Goal: Information Seeking & Learning: Check status

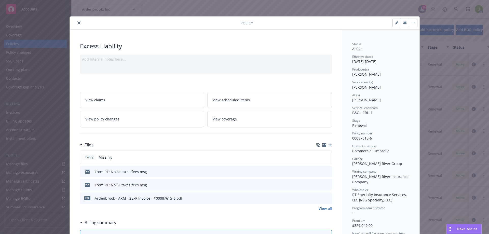
click at [77, 22] on icon "close" at bounding box center [78, 22] width 3 height 3
click at [458, 9] on icon at bounding box center [456, 9] width 5 height 5
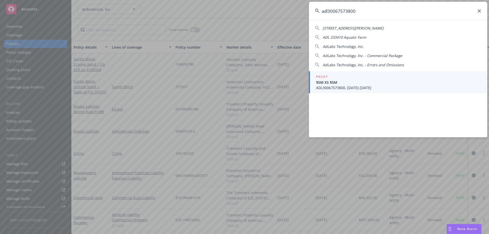
type input "adl30067573800"
click at [337, 79] on div "POLICY" at bounding box center [398, 77] width 165 height 6
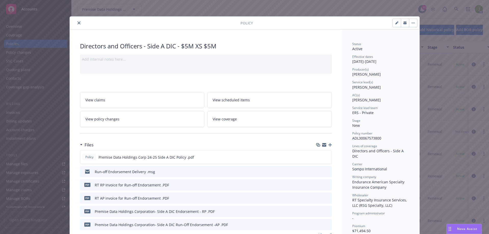
click at [78, 24] on icon "close" at bounding box center [78, 22] width 3 height 3
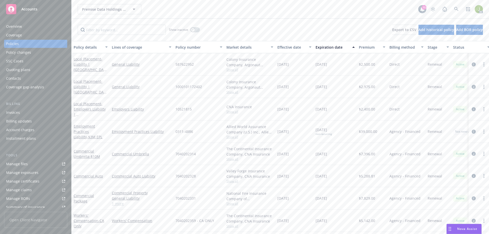
click at [38, 110] on div "Invoices" at bounding box center [35, 112] width 59 height 8
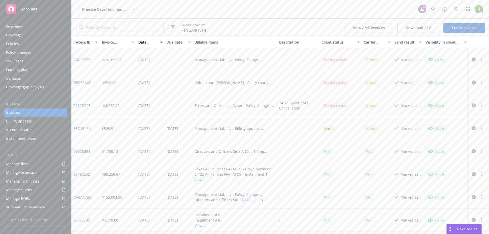
click at [87, 106] on link "F96CD023" at bounding box center [82, 105] width 17 height 5
click at [78, 60] on link "C3DF3F57" at bounding box center [82, 59] width 17 height 5
click at [88, 129] on link "EED1B43A" at bounding box center [82, 128] width 17 height 5
click at [42, 35] on div "Coverage" at bounding box center [35, 35] width 59 height 8
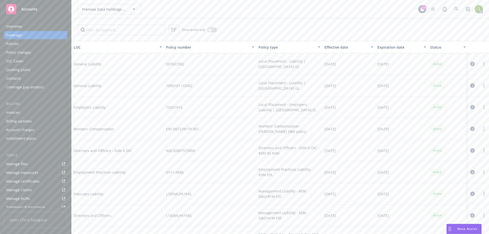
click at [41, 44] on div "Policies" at bounding box center [35, 44] width 59 height 8
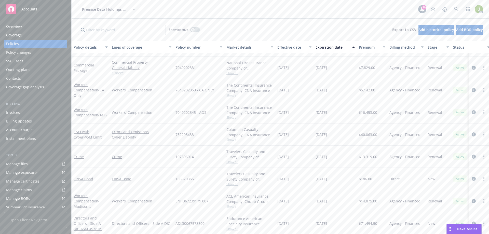
scroll to position [131, 0]
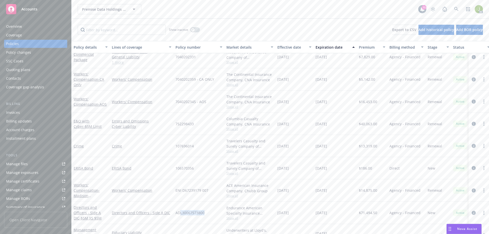
drag, startPoint x: 211, startPoint y: 216, endPoint x: 181, endPoint y: 214, distance: 29.9
click at [181, 214] on div "ADL30067573800" at bounding box center [198, 213] width 51 height 22
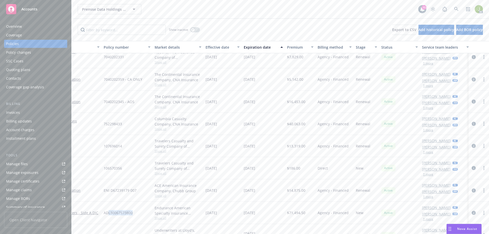
scroll to position [131, 78]
click at [454, 6] on link at bounding box center [456, 9] width 10 height 10
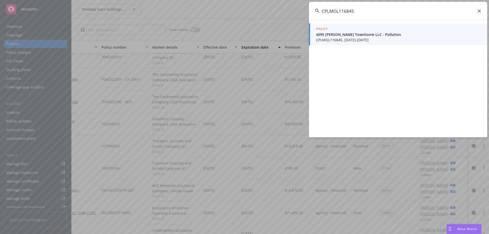
type input "CPLMOL116845"
click at [339, 41] on span "CPLMOL116845, 04/27/2023-12/31/2025" at bounding box center [398, 39] width 165 height 5
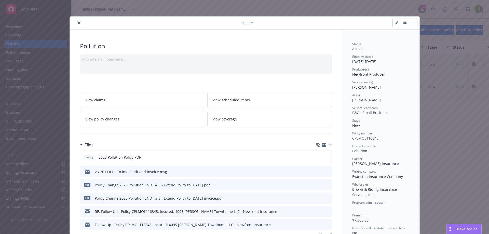
click at [78, 23] on icon "close" at bounding box center [78, 22] width 3 height 3
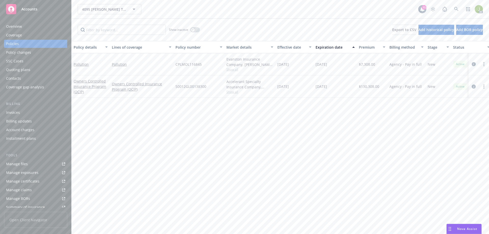
click at [37, 113] on div "Invoices" at bounding box center [35, 112] width 59 height 8
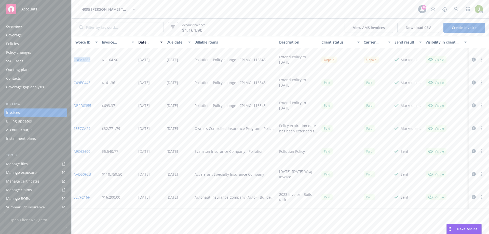
drag, startPoint x: 96, startPoint y: 58, endPoint x: 74, endPoint y: 58, distance: 21.6
click at [74, 58] on div "C3EA7E63" at bounding box center [86, 59] width 28 height 23
copy link "C3EA7E63"
click at [451, 9] on div "AC" at bounding box center [455, 9] width 55 height 10
click at [452, 9] on link at bounding box center [456, 9] width 10 height 10
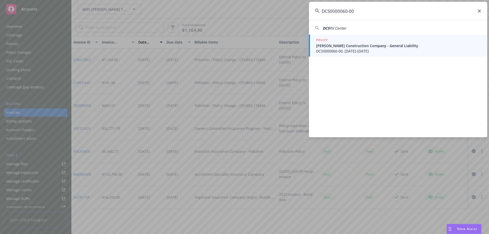
type input "DCS0000060-00"
click at [387, 52] on span "DCS0000060-00, 06/20/2024-06/20/2025" at bounding box center [398, 50] width 165 height 5
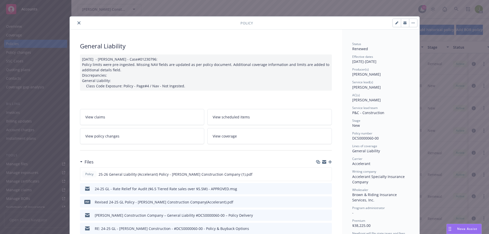
click at [78, 23] on icon "close" at bounding box center [78, 22] width 3 height 3
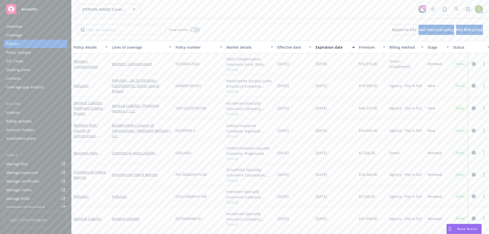
click at [27, 114] on div "Invoices" at bounding box center [35, 112] width 59 height 8
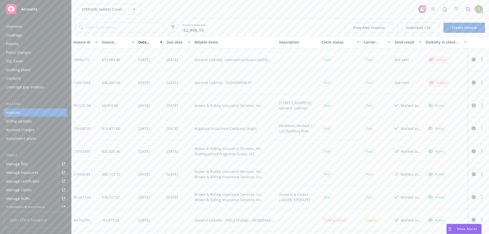
click at [88, 60] on link "9F6B6112" at bounding box center [82, 59] width 16 height 5
click at [21, 25] on div "Overview" at bounding box center [14, 26] width 16 height 8
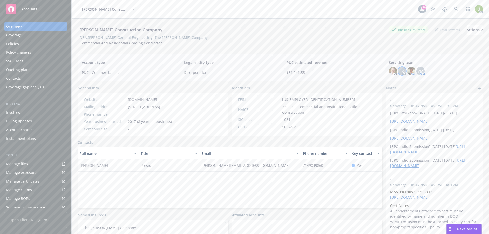
click at [401, 71] on div "JK" at bounding box center [402, 71] width 8 height 8
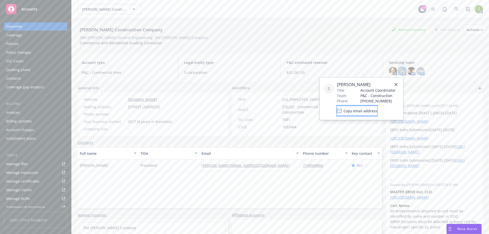
click at [377, 108] on span "Copy email address" at bounding box center [360, 110] width 34 height 5
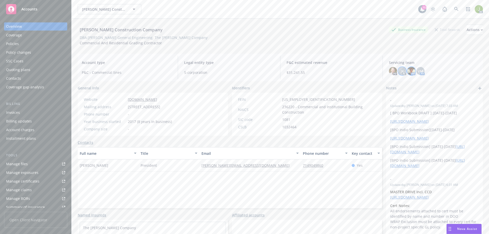
click at [410, 70] on img at bounding box center [411, 71] width 8 height 8
click at [386, 113] on button "Copy email address" at bounding box center [365, 116] width 40 height 10
click at [398, 71] on div "JK" at bounding box center [402, 71] width 8 height 8
click at [409, 72] on img at bounding box center [411, 71] width 8 height 8
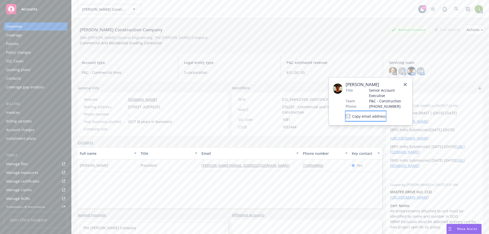
click at [379, 116] on span "Copy email address" at bounding box center [369, 116] width 34 height 5
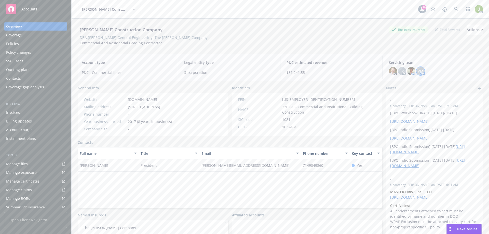
click at [419, 72] on span "VM" at bounding box center [420, 70] width 6 height 5
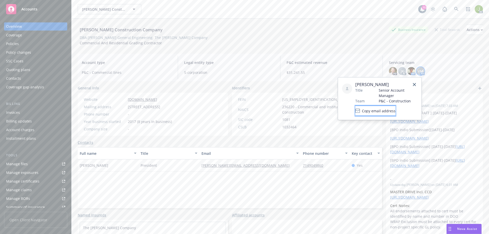
click at [392, 112] on span "Copy email address" at bounding box center [379, 110] width 34 height 5
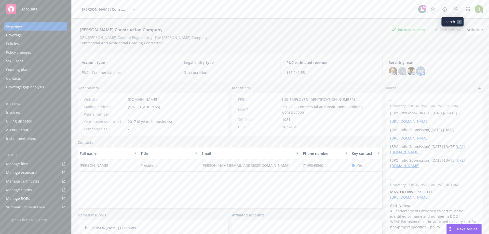
click at [454, 7] on icon at bounding box center [456, 9] width 4 height 4
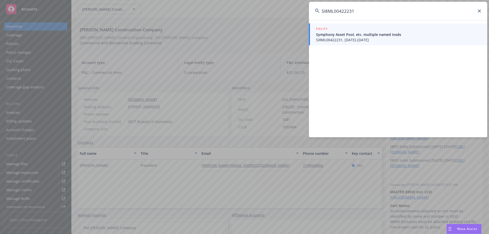
type input "SI8ML00422231"
click at [365, 37] on span "Symphony Asset Pool, etc. multiple named insds" at bounding box center [398, 34] width 165 height 5
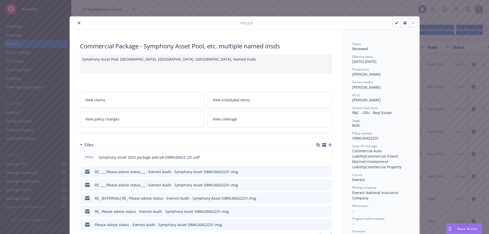
click at [77, 22] on icon "close" at bounding box center [78, 22] width 3 height 3
click at [36, 113] on div "Invoices" at bounding box center [35, 112] width 59 height 8
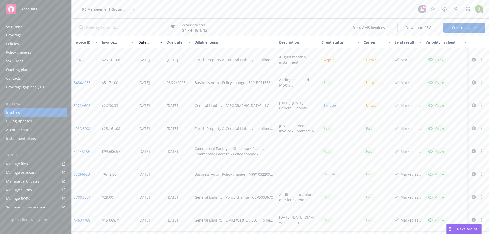
click at [77, 151] on link "3F2B515E" at bounding box center [82, 151] width 16 height 5
click at [13, 25] on div "Overview" at bounding box center [14, 26] width 16 height 8
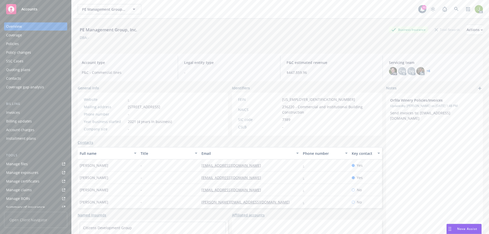
click at [17, 42] on div "Policies" at bounding box center [12, 44] width 13 height 8
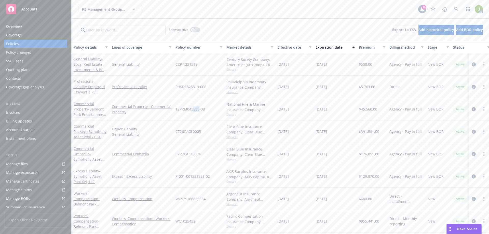
drag, startPoint x: 200, startPoint y: 108, endPoint x: 193, endPoint y: 108, distance: 6.1
click at [193, 108] on span "12PRM043533-08" at bounding box center [189, 108] width 29 height 5
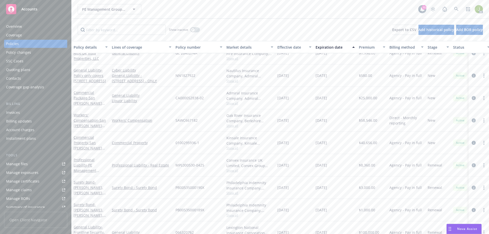
scroll to position [942, 0]
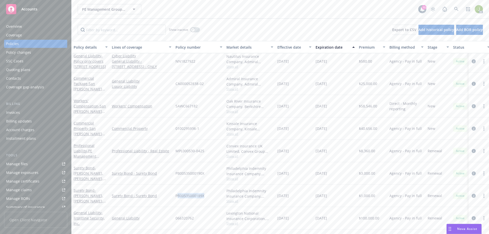
drag, startPoint x: 207, startPoint y: 200, endPoint x: 178, endPoint y: 202, distance: 29.3
click at [178, 202] on div "PB00535000189X" at bounding box center [198, 196] width 51 height 22
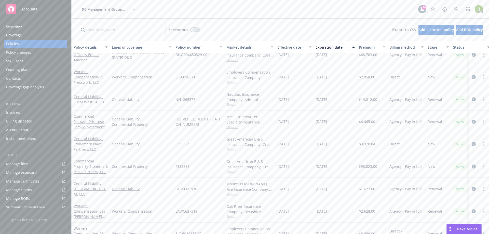
scroll to position [1144, 0]
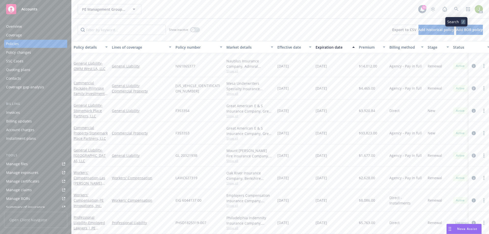
click at [458, 11] on icon at bounding box center [456, 9] width 5 height 5
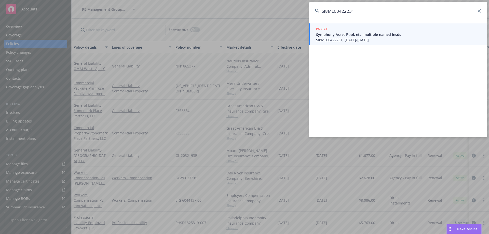
type input "SI8ML00422231"
click at [391, 32] on span "Symphony Asset Pool, etc. multiple named insds" at bounding box center [398, 34] width 165 height 5
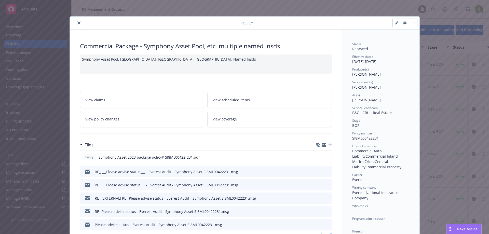
scroll to position [15, 0]
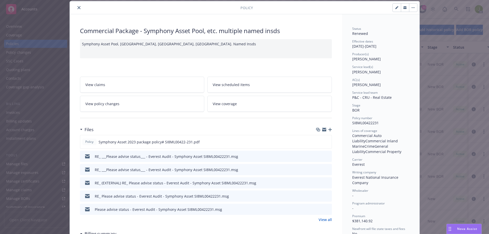
click at [77, 10] on button "close" at bounding box center [79, 8] width 6 height 6
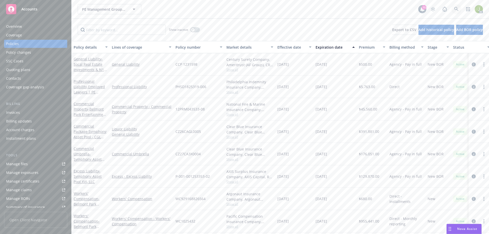
click at [454, 13] on link at bounding box center [456, 9] width 10 height 10
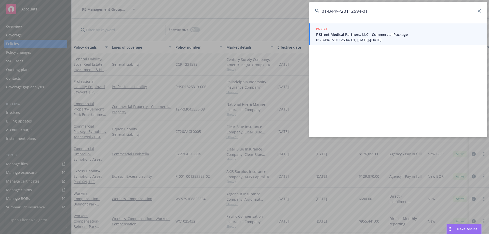
type input "01-B-PK-P20112594-01"
click at [349, 37] on span "F Street Medical Partners, LLC - Commercial Package" at bounding box center [398, 34] width 165 height 5
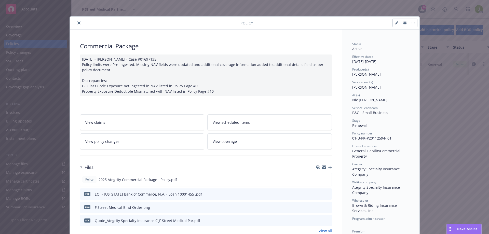
click at [77, 23] on icon "close" at bounding box center [78, 22] width 3 height 3
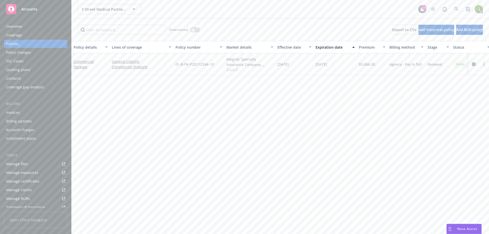
click at [41, 114] on div "Invoices" at bounding box center [35, 112] width 59 height 8
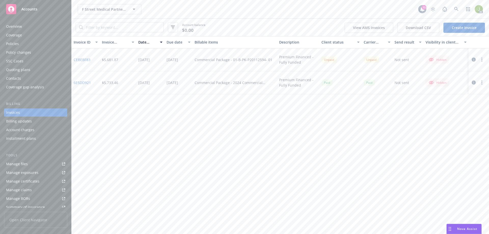
click at [202, 94] on div "Invoice ID Invoice amount Date issued Due date Billable items Description Clien…" at bounding box center [280, 135] width 417 height 198
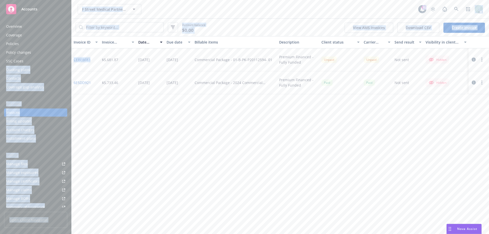
drag, startPoint x: 91, startPoint y: 59, endPoint x: 71, endPoint y: 60, distance: 19.9
click at [71, 60] on div "Accounts Overview Coverage Policies Policy changes SSC Cases Quoting plans Cont…" at bounding box center [244, 117] width 489 height 234
click at [99, 61] on div "CEBEBF83" at bounding box center [86, 59] width 28 height 23
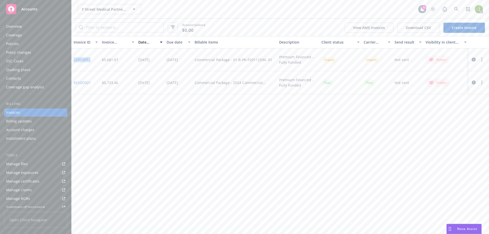
drag, startPoint x: 94, startPoint y: 61, endPoint x: 74, endPoint y: 60, distance: 20.1
click at [74, 60] on div "CEBEBF83" at bounding box center [86, 59] width 28 height 23
copy link "CEBEBF83"
click at [36, 42] on div "Policies" at bounding box center [35, 44] width 59 height 8
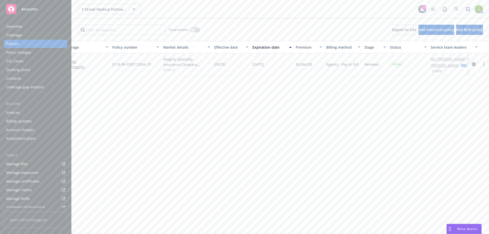
scroll to position [0, 74]
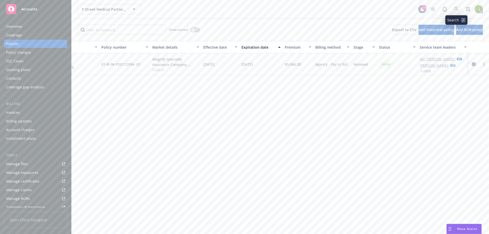
click at [457, 8] on icon at bounding box center [456, 9] width 5 height 5
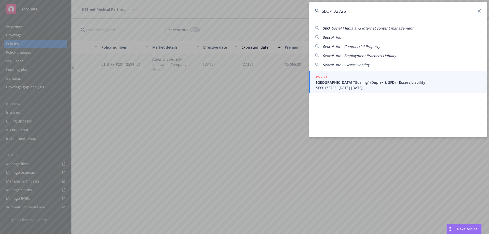
type input "SEO-132725"
click at [340, 86] on span "SEO-132725, 10/03/2024-10/03/2027" at bounding box center [398, 87] width 165 height 5
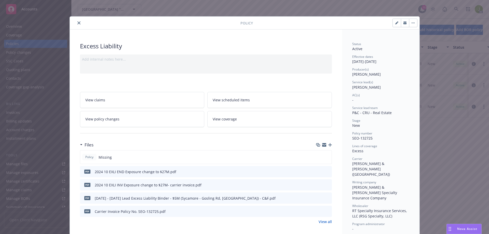
click at [76, 23] on button "close" at bounding box center [79, 23] width 6 height 6
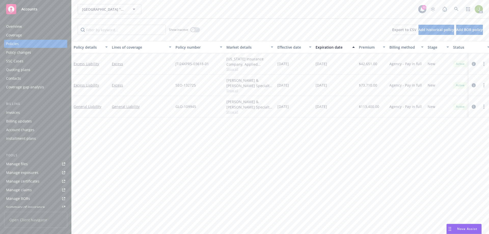
click at [35, 116] on div "Invoices" at bounding box center [35, 112] width 59 height 8
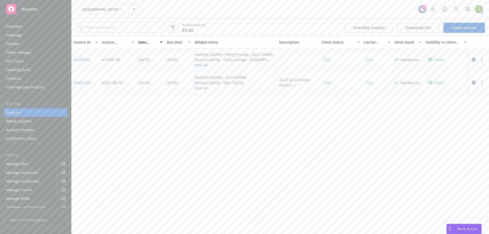
click at [197, 88] on button "View all" at bounding box center [220, 87] width 52 height 5
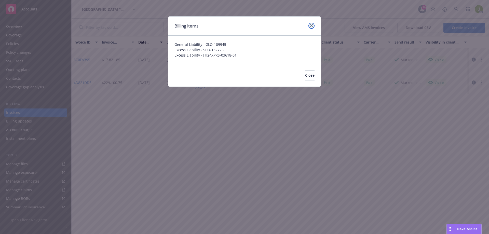
click at [310, 26] on icon "close" at bounding box center [311, 25] width 3 height 3
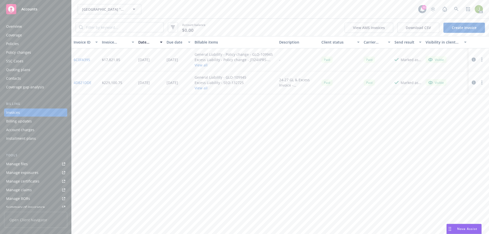
click at [85, 82] on link "4D821DDE" at bounding box center [83, 82] width 18 height 5
click at [80, 61] on link "6C0FA395" at bounding box center [82, 59] width 17 height 5
click at [32, 166] on link "Manage files" at bounding box center [35, 164] width 63 height 8
click at [35, 39] on div "Coverage" at bounding box center [35, 35] width 59 height 8
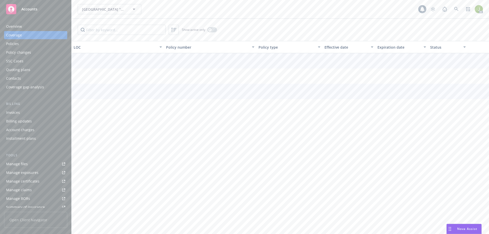
click at [35, 44] on div "Policies" at bounding box center [35, 44] width 59 height 8
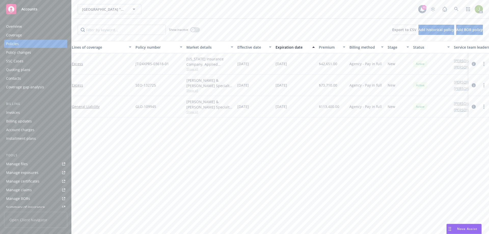
scroll to position [0, 58]
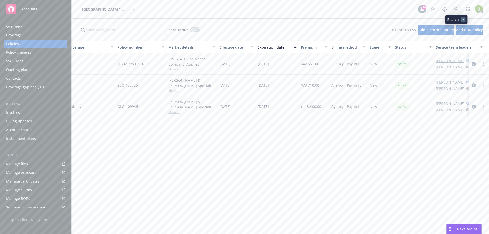
click at [459, 11] on link at bounding box center [456, 9] width 10 height 10
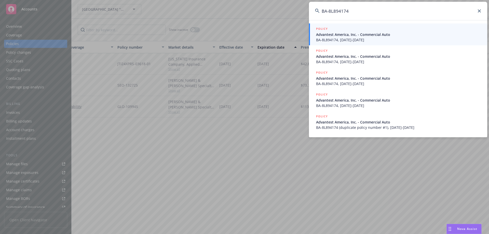
type input "BA-8L894174"
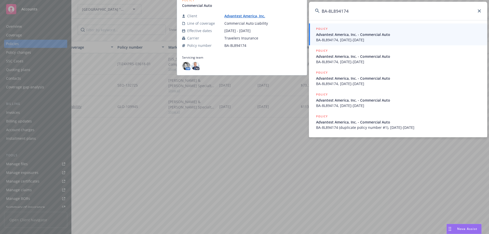
click at [371, 36] on span "Advantest America, Inc. - Commercial Auto" at bounding box center [398, 34] width 165 height 5
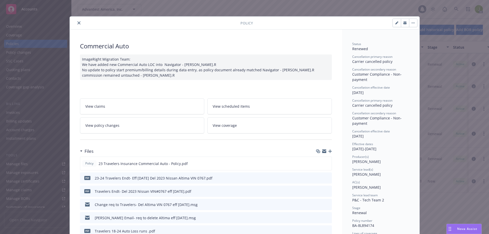
click at [78, 24] on button "close" at bounding box center [79, 23] width 6 height 6
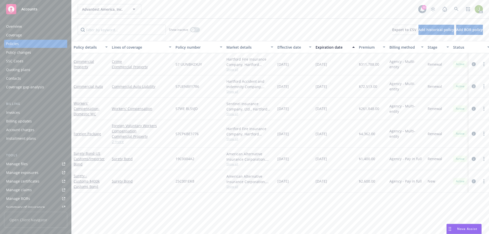
click at [48, 112] on div "Invoices" at bounding box center [35, 112] width 59 height 8
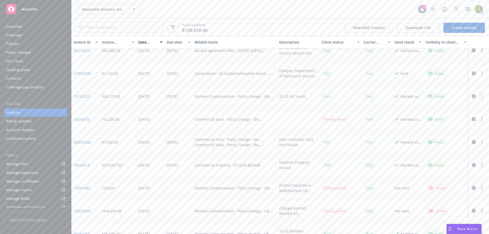
scroll to position [227, 0]
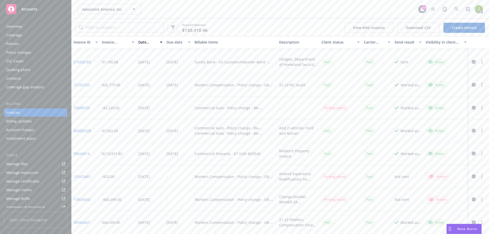
click at [52, 46] on div "Policies" at bounding box center [35, 44] width 59 height 8
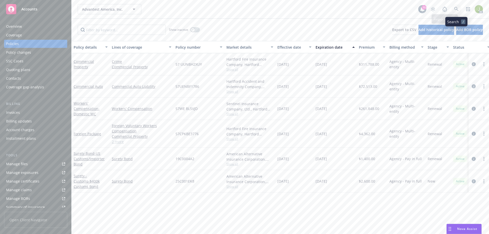
click at [453, 8] on link at bounding box center [456, 9] width 10 height 10
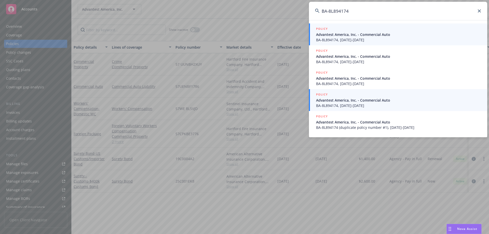
type input "BA-8L894174"
click at [379, 39] on span "BA-8L894174, 12/31/2023-12/31/2024" at bounding box center [398, 39] width 165 height 5
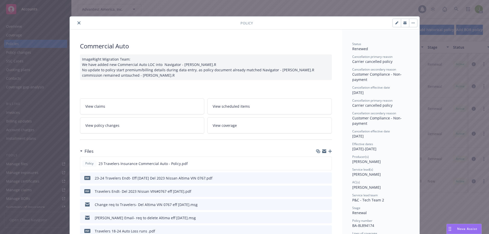
scroll to position [15, 0]
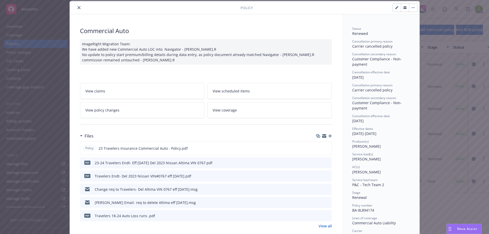
click at [77, 9] on icon "close" at bounding box center [78, 7] width 3 height 3
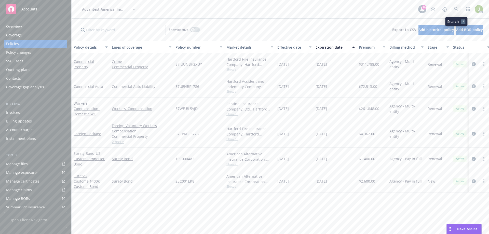
click at [455, 8] on icon at bounding box center [456, 9] width 5 height 5
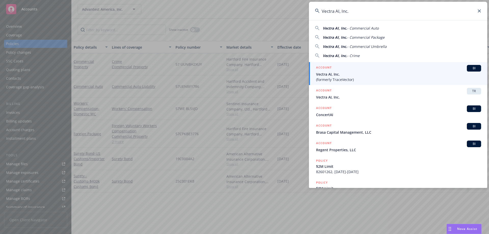
type input "Vectra AI, Inc."
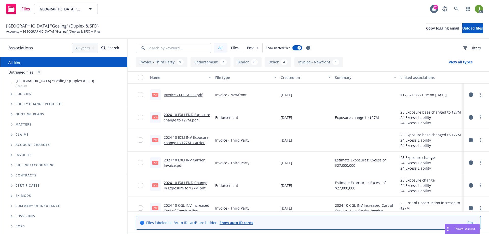
click at [170, 60] on button "Invoice - Third Party 9" at bounding box center [162, 62] width 52 height 10
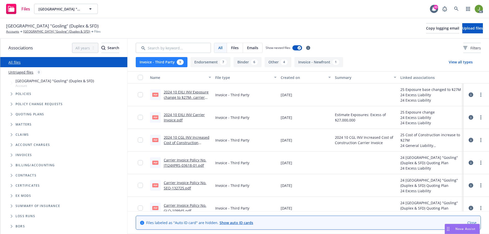
click at [192, 183] on link "Carrier Invoice Policy No. SEO-132725.pdf" at bounding box center [185, 185] width 43 height 10
click at [185, 165] on link "Carrier Invoice Policy No. JTI24XPRS-03618-01.pdf" at bounding box center [185, 163] width 43 height 10
click at [182, 94] on link "2024 10 EXLI INV Exposure change to $27M- carrier invoice.pdf" at bounding box center [186, 98] width 45 height 16
click at [173, 118] on link "2024 10 EXLI INV Carrier Invoice.pdf" at bounding box center [184, 117] width 41 height 10
click at [190, 140] on link "2024 10 CGL INV Increased Cost of Construction Carrier Invoice.pdf" at bounding box center [187, 143] width 46 height 16
